Goal: Task Accomplishment & Management: Use online tool/utility

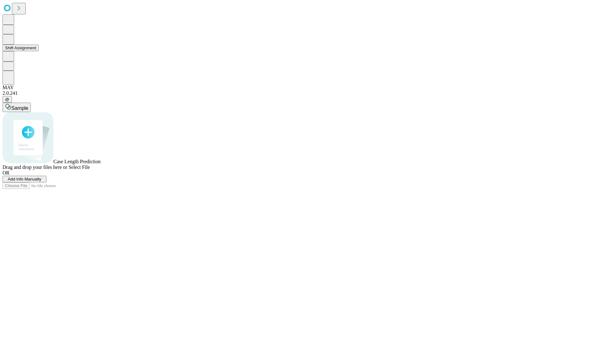
click at [39, 51] on button "Shift Assignment" at bounding box center [21, 48] width 36 height 7
